Goal: Check status: Check status

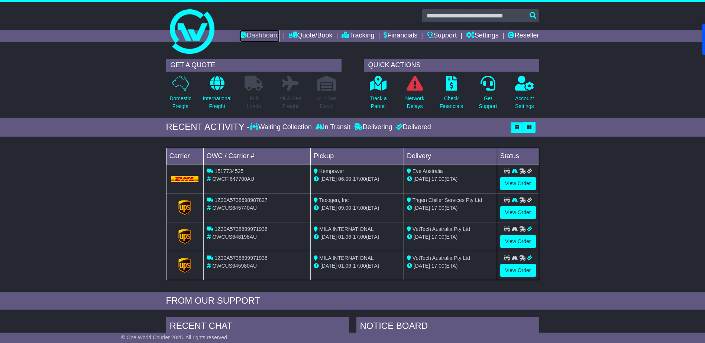
click at [263, 40] on link "Dashboard" at bounding box center [260, 36] width 40 height 13
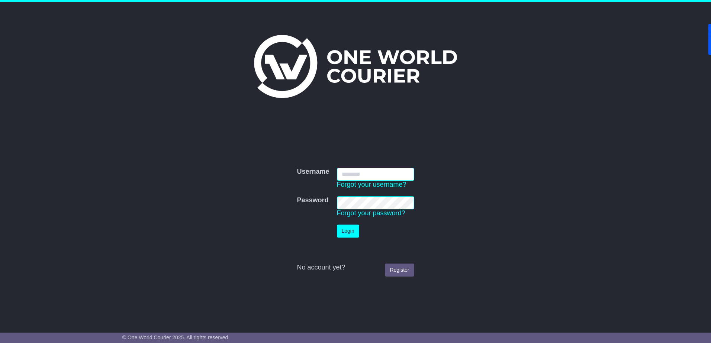
type input "**********"
click at [352, 232] on button "Login" at bounding box center [348, 231] width 22 height 13
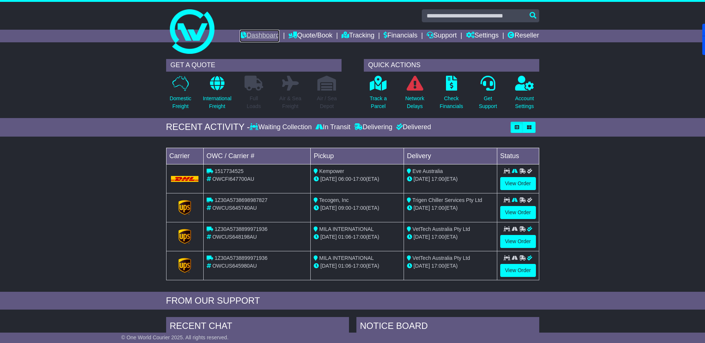
click at [259, 35] on link "Dashboard" at bounding box center [260, 36] width 40 height 13
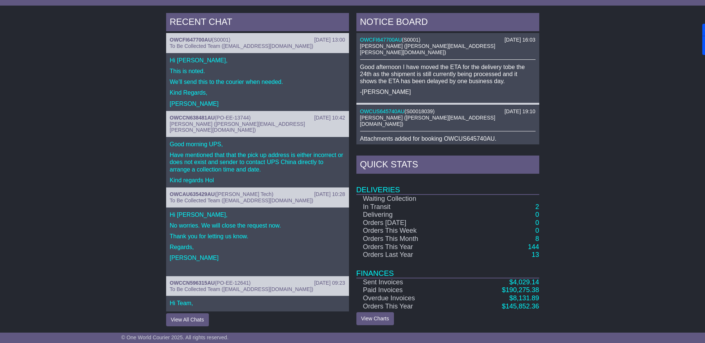
scroll to position [306, 0]
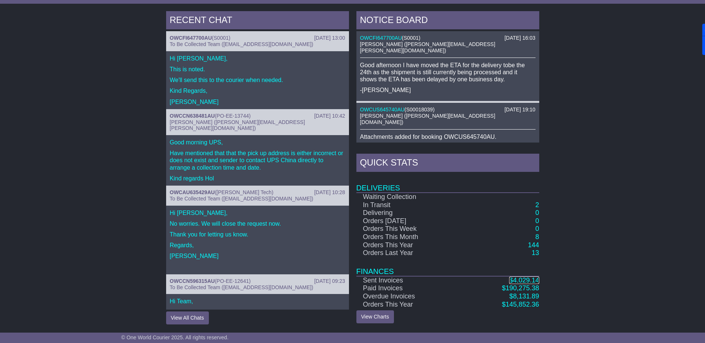
click at [518, 278] on span "4,029.14" at bounding box center [526, 280] width 26 height 7
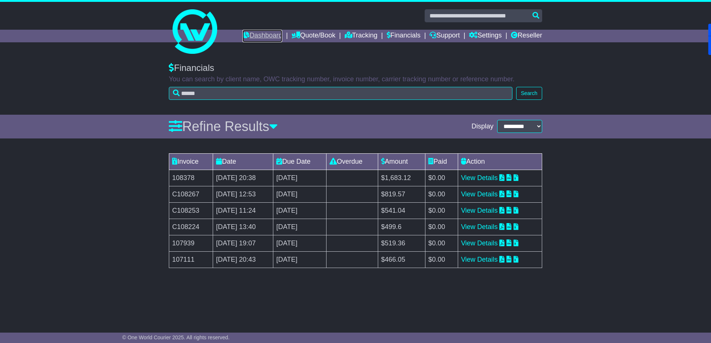
click at [255, 36] on link "Dashboard" at bounding box center [262, 36] width 40 height 13
